Goal: Task Accomplishment & Management: Complete application form

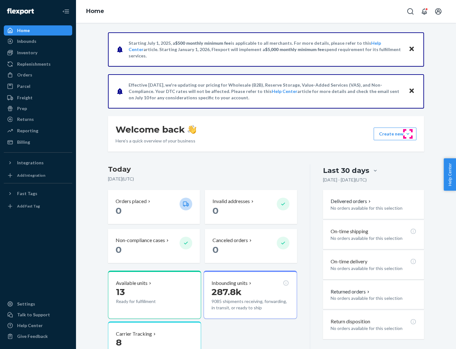
click at [408, 134] on button "Create new Create new inbound Create new order Create new product" at bounding box center [395, 133] width 43 height 13
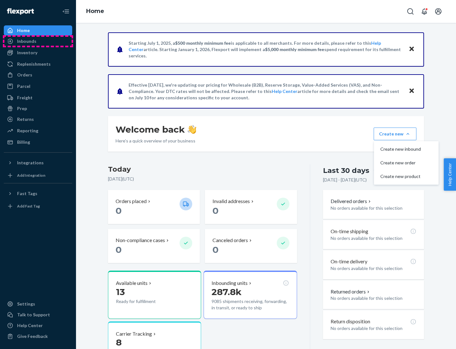
click at [38, 41] on div "Inbounds" at bounding box center [37, 41] width 67 height 9
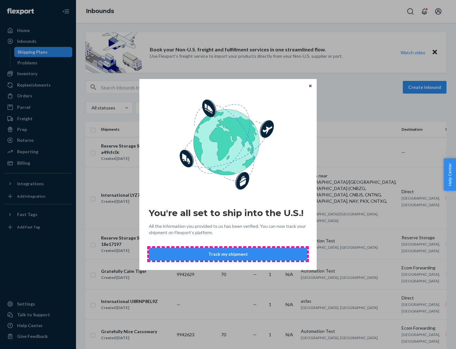
click at [228, 254] on button "Track my shipment" at bounding box center [228, 254] width 158 height 13
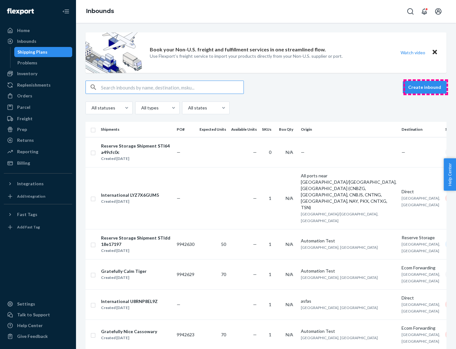
click at [426, 87] on button "Create inbound" at bounding box center [425, 87] width 44 height 13
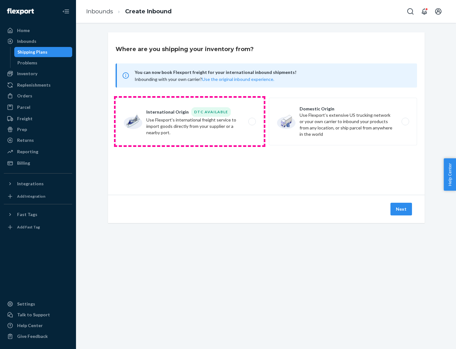
click at [190, 121] on label "International Origin DTC Available Use Flexport's international freight service…" at bounding box center [190, 122] width 148 height 48
click at [252, 121] on input "International Origin DTC Available Use Flexport's international freight service…" at bounding box center [254, 121] width 4 height 4
radio input "true"
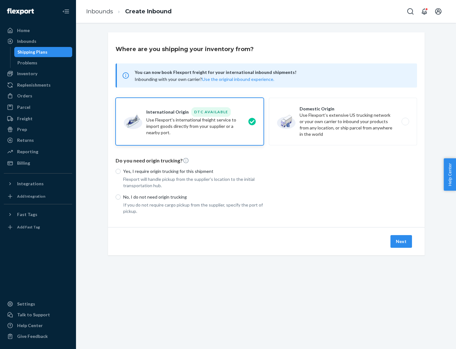
click at [194, 197] on p "No, I do not need origin trucking" at bounding box center [193, 197] width 141 height 6
click at [121, 197] on input "No, I do not need origin trucking" at bounding box center [118, 196] width 5 height 5
radio input "true"
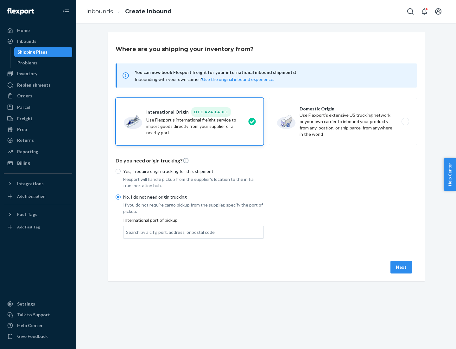
click at [169, 232] on div "Search by a city, port, address, or postal code" at bounding box center [170, 232] width 89 height 6
click at [127, 232] on input "Search by a city, port, address, or postal code" at bounding box center [126, 232] width 1 height 6
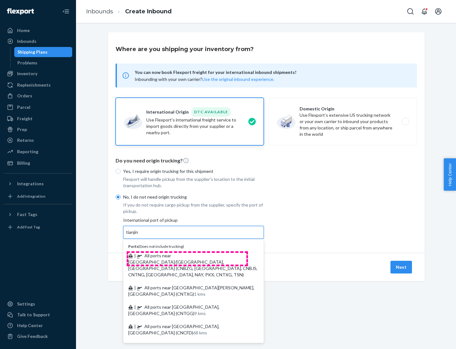
click at [187, 255] on span "| All ports near [GEOGRAPHIC_DATA]/[GEOGRAPHIC_DATA], [GEOGRAPHIC_DATA] (CNBZG,…" at bounding box center [192, 265] width 129 height 24
click at [139, 235] on input "tianjin" at bounding box center [132, 232] width 13 height 6
type input "All ports near [GEOGRAPHIC_DATA]/[GEOGRAPHIC_DATA], [GEOGRAPHIC_DATA] (CNBZG, […"
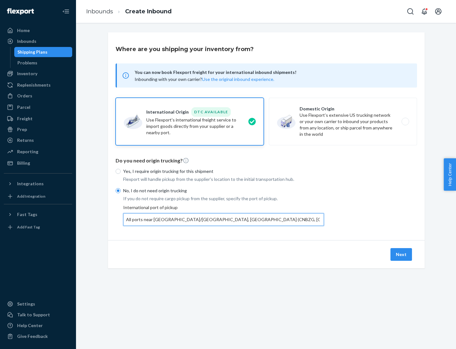
click at [402, 254] on button "Next" at bounding box center [402, 254] width 22 height 13
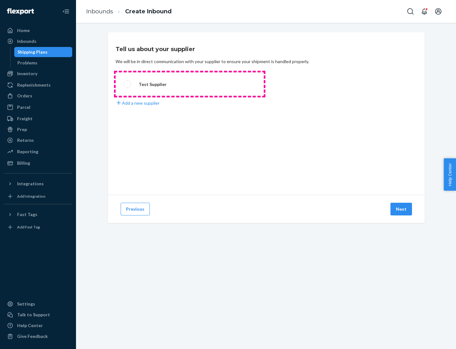
click at [190, 84] on label "Test Supplier" at bounding box center [190, 83] width 148 height 23
click at [128, 84] on input "Test Supplier" at bounding box center [126, 84] width 4 height 4
radio input "true"
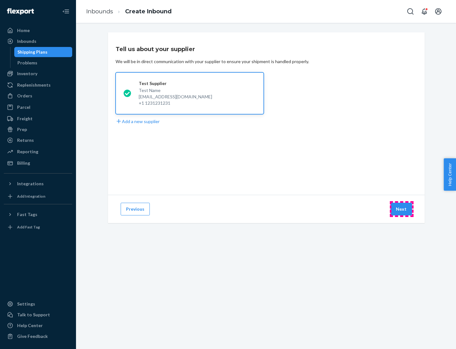
click at [402, 209] on button "Next" at bounding box center [402, 209] width 22 height 13
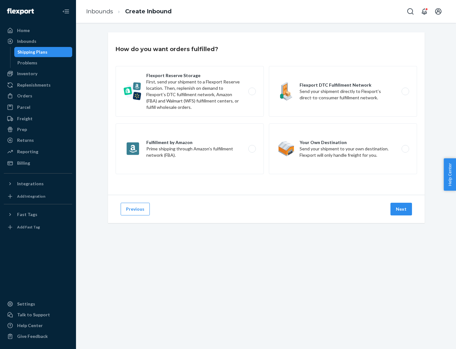
click at [190, 91] on label "Flexport Reserve Storage First, send your shipment to a Flexport Reserve locati…" at bounding box center [190, 91] width 148 height 51
click at [252, 91] on input "Flexport Reserve Storage First, send your shipment to a Flexport Reserve locati…" at bounding box center [254, 91] width 4 height 4
radio input "true"
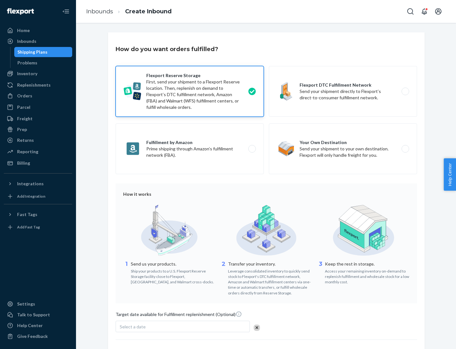
scroll to position [52, 0]
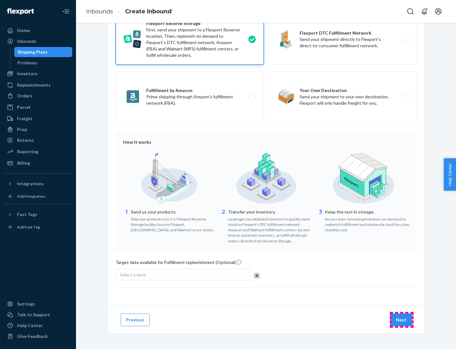
click at [402, 319] on button "Next" at bounding box center [402, 319] width 22 height 13
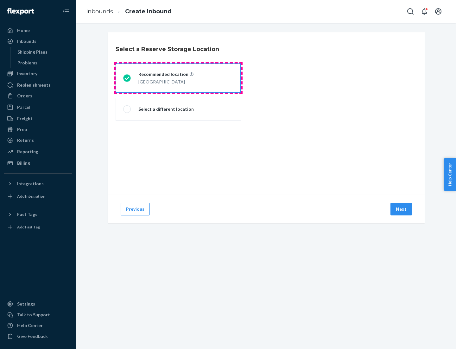
click at [178, 78] on div "[GEOGRAPHIC_DATA]" at bounding box center [166, 81] width 55 height 8
click at [127, 78] on input "Recommended location [GEOGRAPHIC_DATA]" at bounding box center [125, 78] width 4 height 4
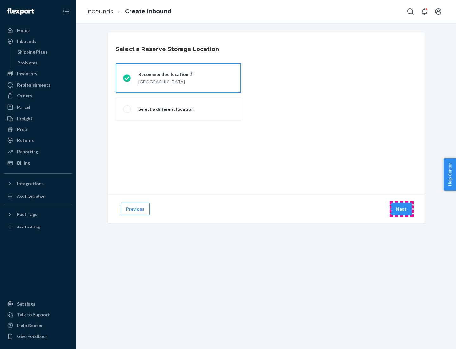
click at [402, 209] on button "Next" at bounding box center [402, 209] width 22 height 13
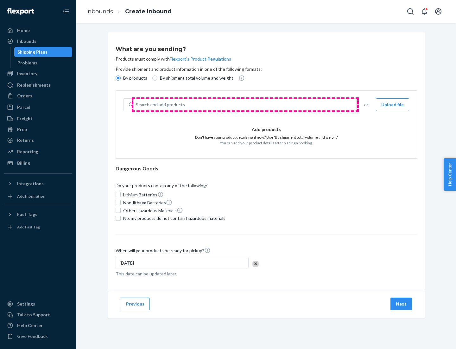
click at [245, 105] on div "Search and add products" at bounding box center [244, 104] width 223 height 11
click at [137, 105] on input "Search and add products" at bounding box center [136, 104] width 1 height 6
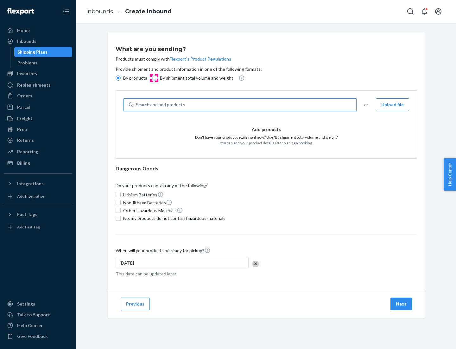
click at [154, 78] on input "By shipment total volume and weight" at bounding box center [154, 77] width 5 height 5
radio input "true"
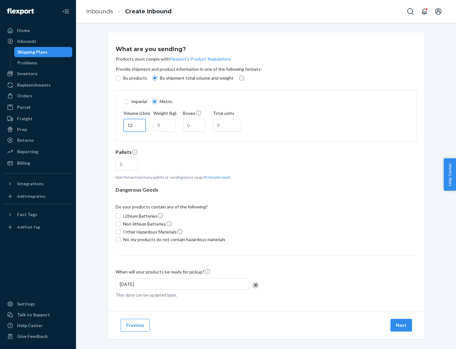
type input "12"
type input "22"
type input "222"
type input "121"
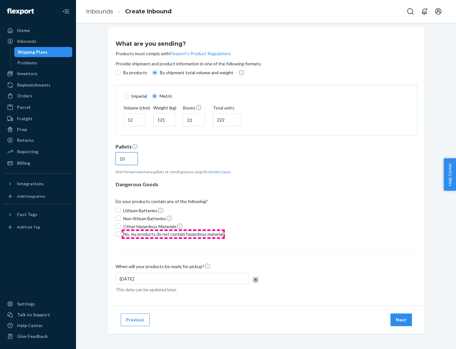
type input "10"
click at [173, 234] on span "No, my products do not contain hazardous materials" at bounding box center [174, 234] width 102 height 6
click at [121, 234] on input "No, my products do not contain hazardous materials" at bounding box center [118, 233] width 5 height 5
checkbox input "true"
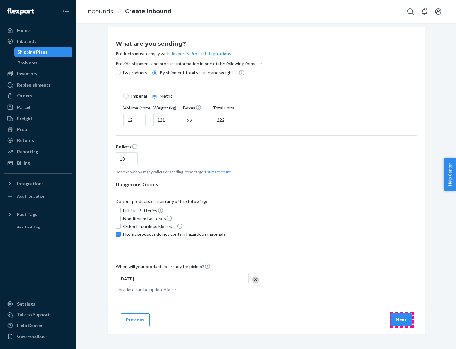
click at [402, 319] on button "Next" at bounding box center [402, 319] width 22 height 13
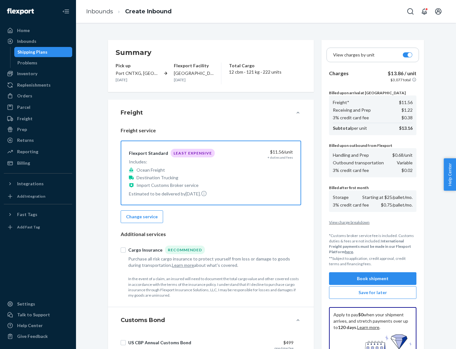
scroll to position [93, 0]
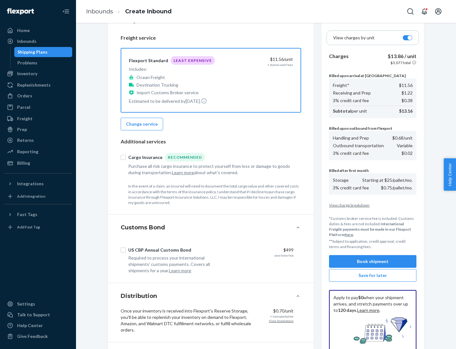
click at [373, 261] on button "Book shipment" at bounding box center [372, 261] width 87 height 13
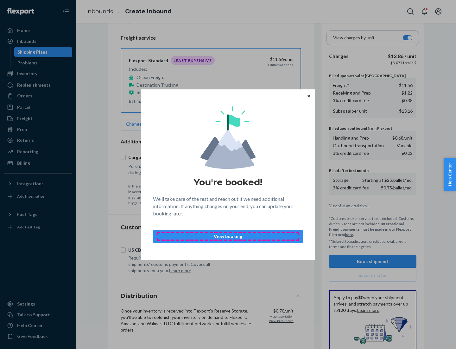
click at [228, 236] on p "View booking" at bounding box center [227, 236] width 139 height 6
